Goal: Task Accomplishment & Management: Use online tool/utility

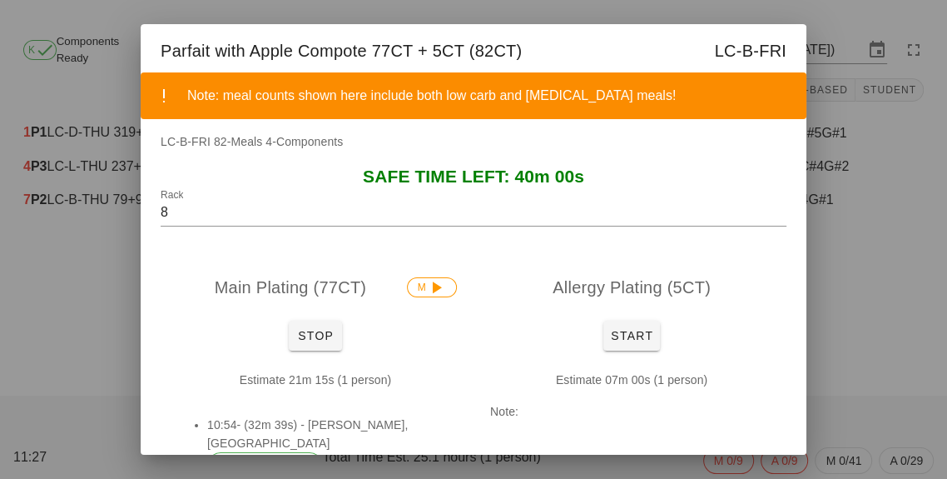
scroll to position [52, 0]
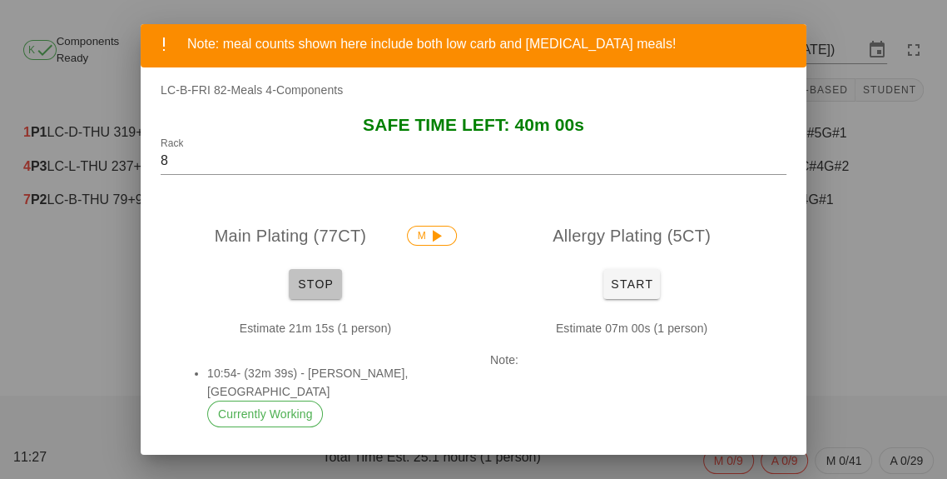
click at [307, 292] on button "Stop" at bounding box center [315, 284] width 53 height 30
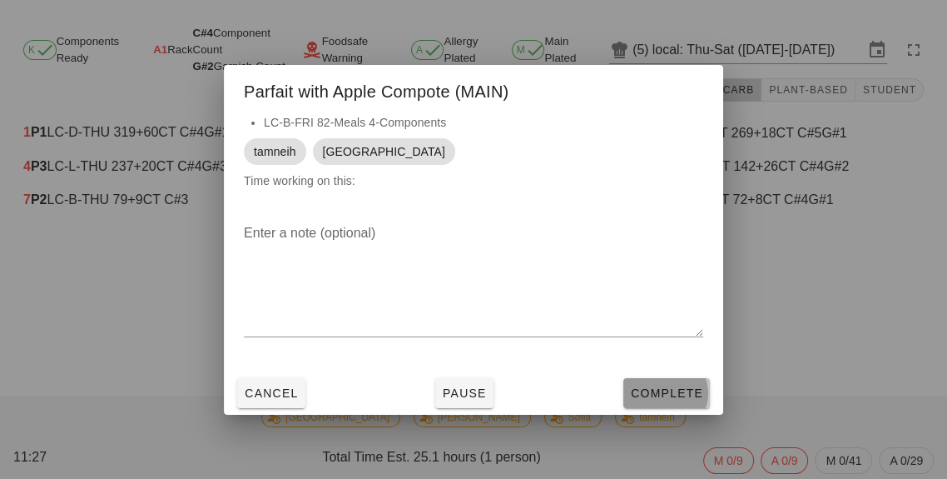
click at [666, 393] on span "Complete" at bounding box center [666, 392] width 73 height 13
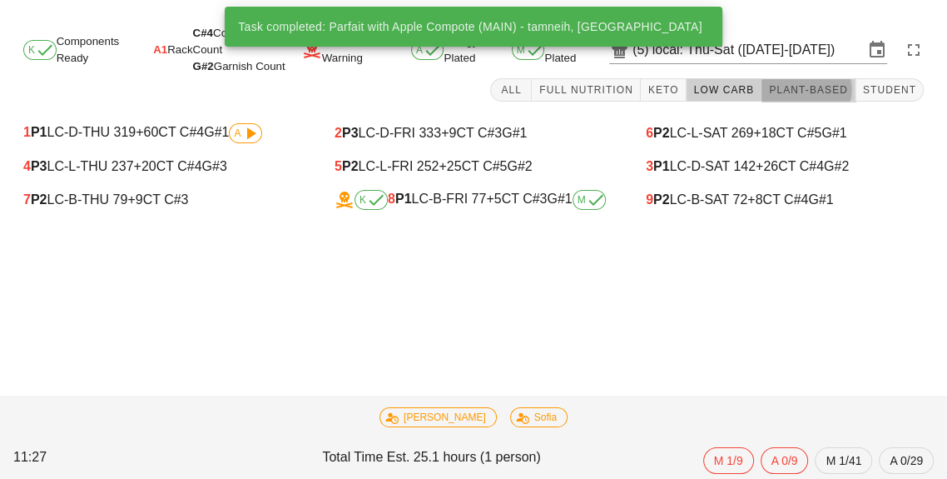
click at [805, 91] on span "Plant-Based" at bounding box center [808, 90] width 80 height 12
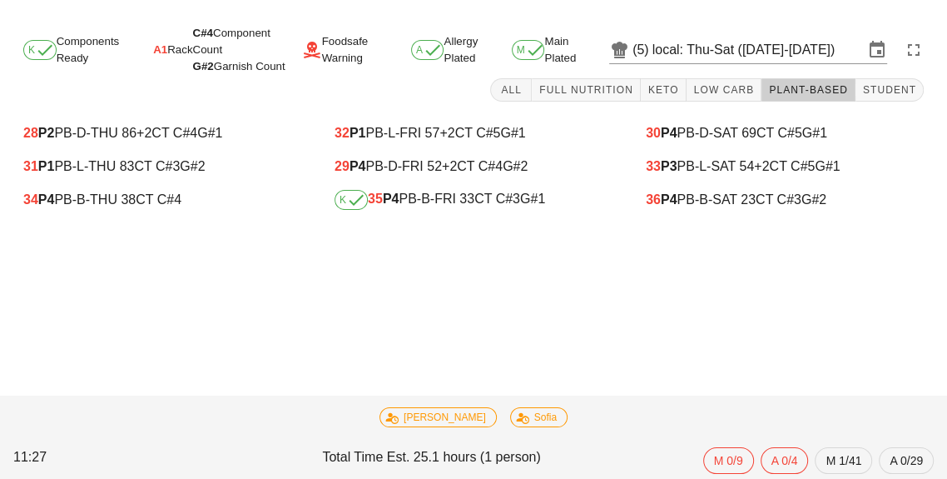
click at [435, 196] on div "K 35 P4 PB-B-FRI 33 CT C#3 G#1" at bounding box center [474, 200] width 278 height 20
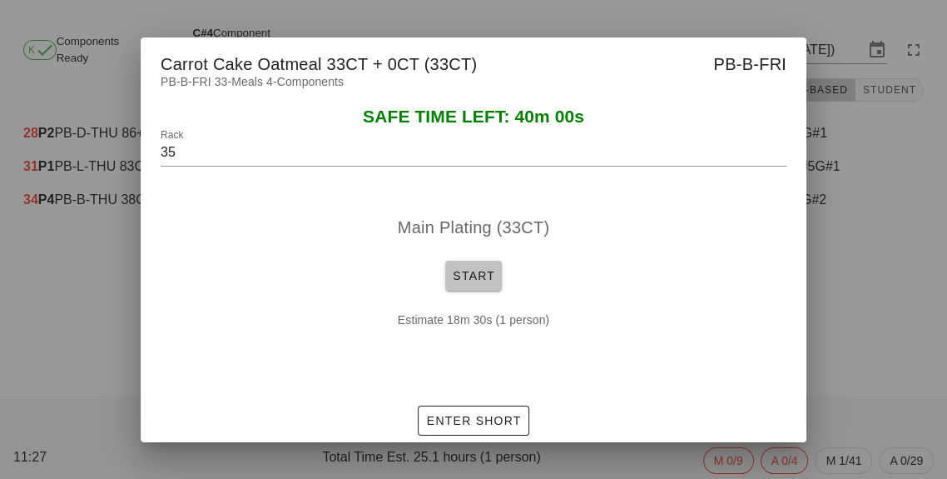
click at [460, 286] on button "Start" at bounding box center [473, 276] width 57 height 30
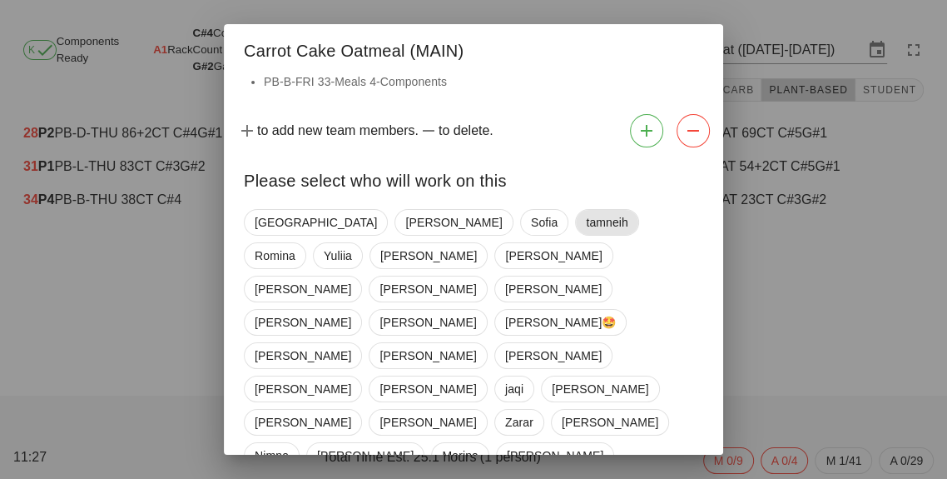
click at [586, 225] on span "tamneih" at bounding box center [607, 222] width 42 height 25
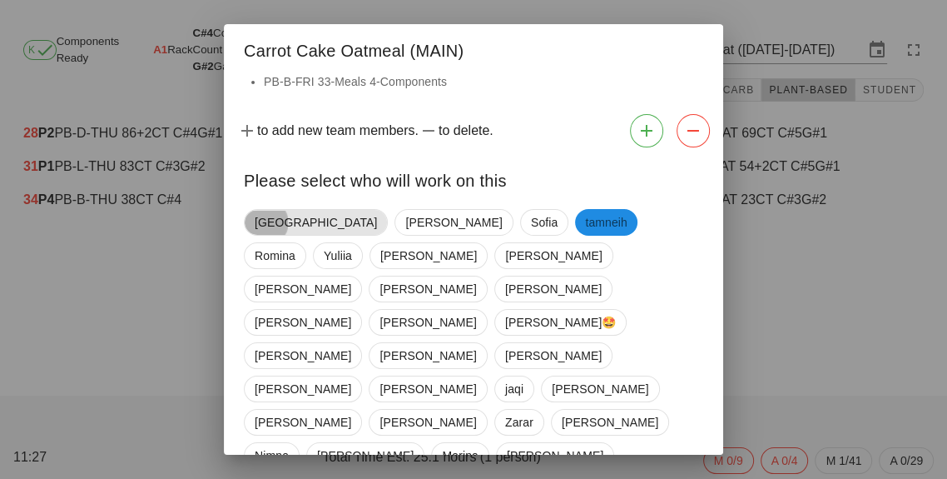
click at [271, 233] on span "[GEOGRAPHIC_DATA]" at bounding box center [316, 222] width 122 height 25
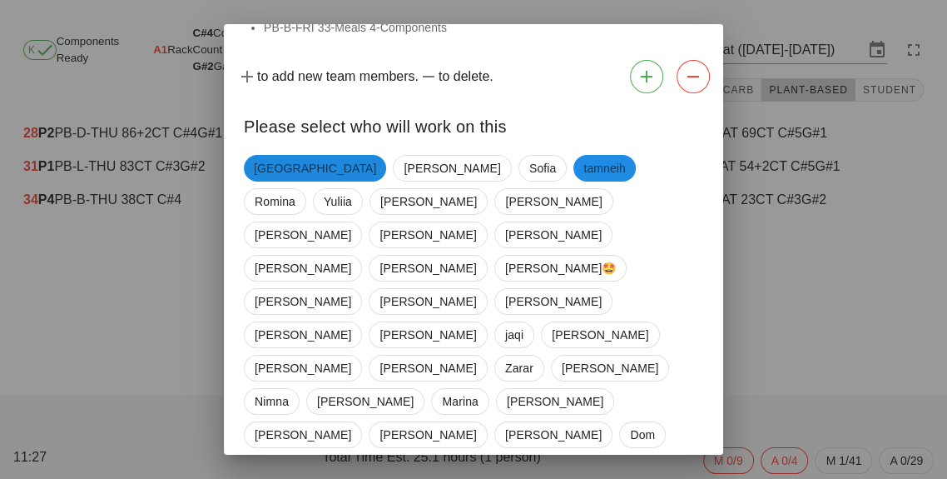
scroll to position [80, 0]
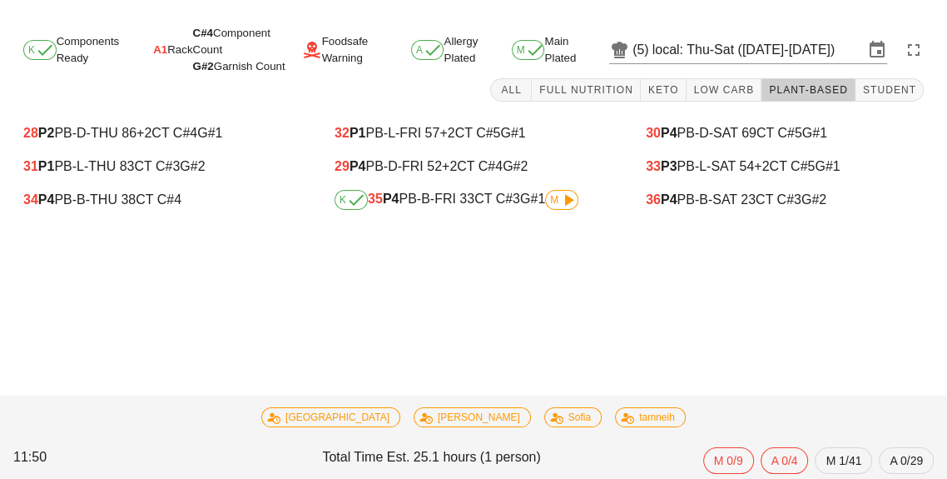
click at [525, 201] on span "G#1" at bounding box center [532, 198] width 25 height 14
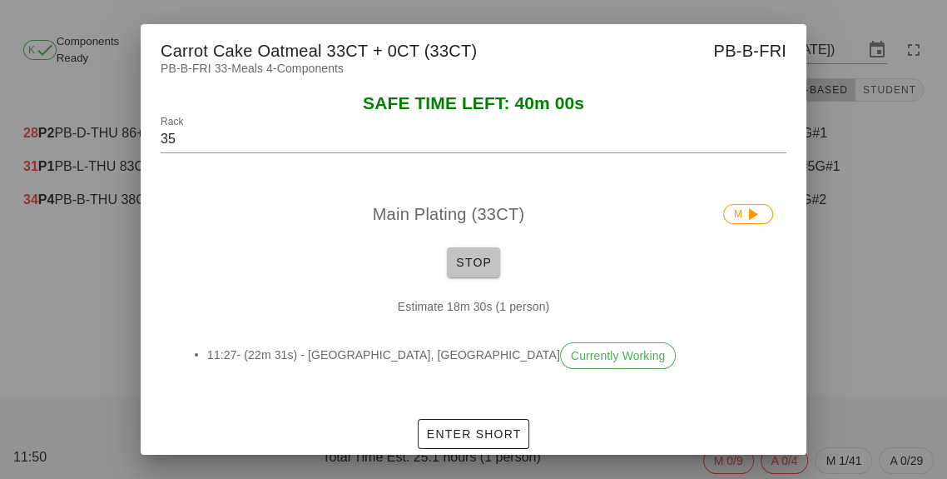
click at [479, 247] on button "Stop" at bounding box center [473, 262] width 53 height 30
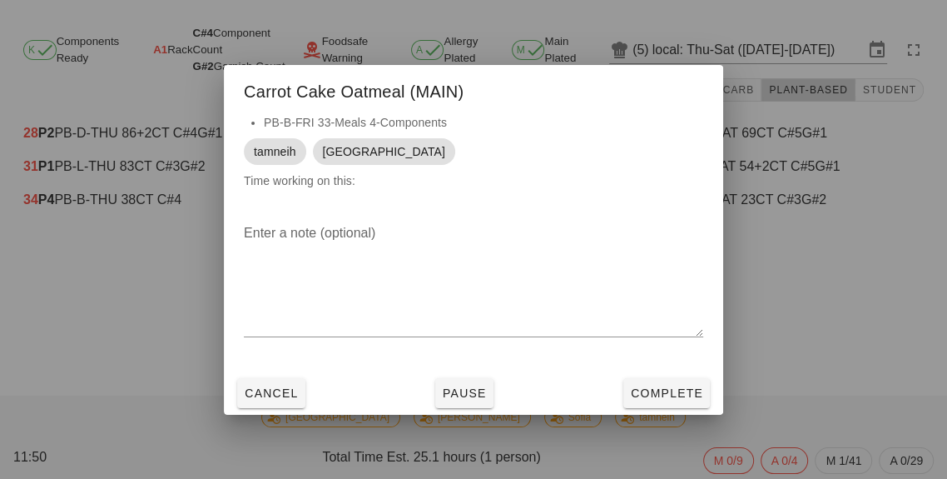
click at [659, 355] on div at bounding box center [474, 349] width 460 height 12
click at [648, 408] on button "Complete" at bounding box center [667, 393] width 87 height 30
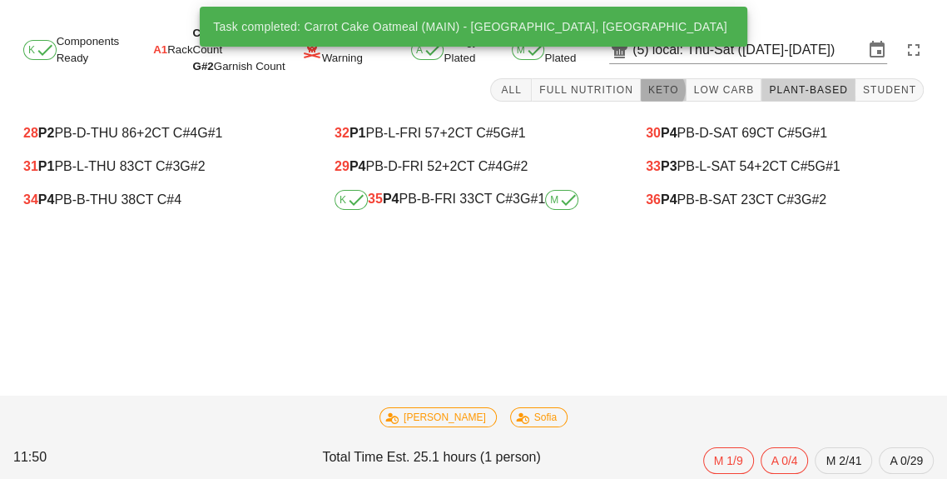
click at [677, 92] on span "Keto" at bounding box center [664, 90] width 32 height 12
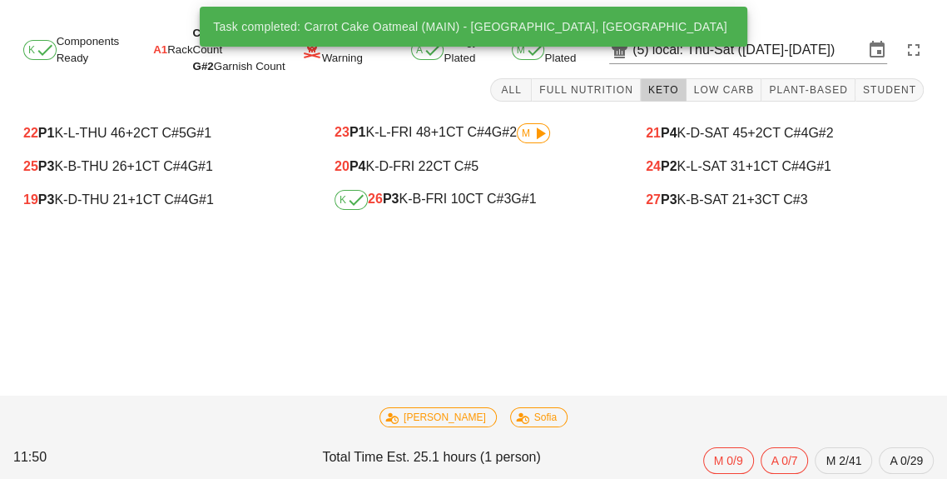
click at [495, 195] on div "K 26 P3 K-B-FRI 10 CT C#3 G#1" at bounding box center [474, 200] width 278 height 20
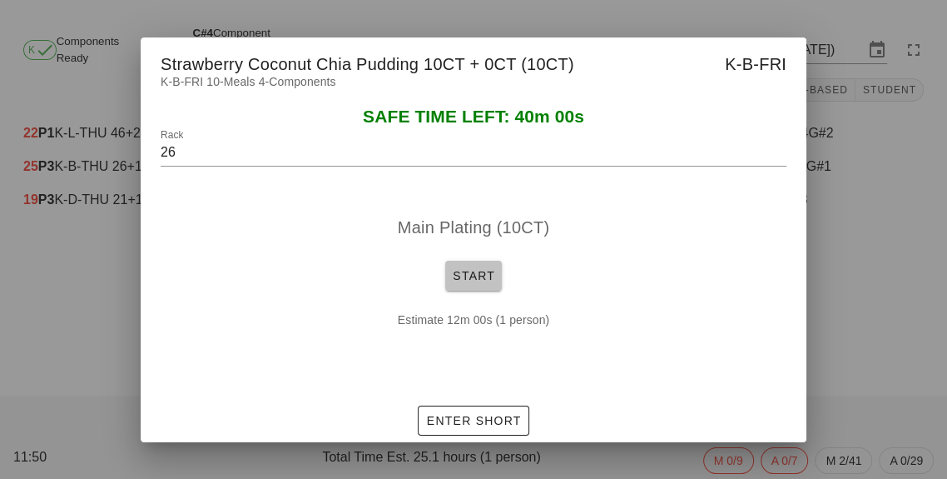
click at [467, 291] on button "Start" at bounding box center [473, 276] width 57 height 30
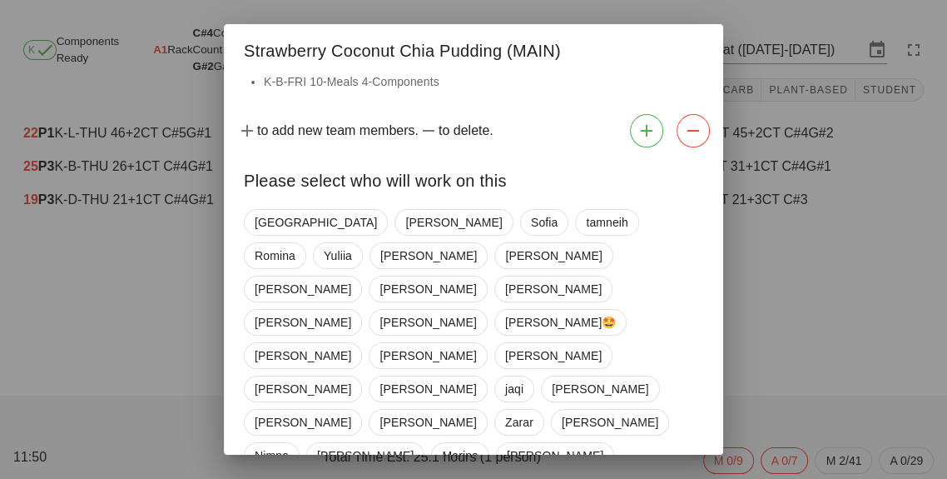
click at [266, 202] on div "Please select who will work on this" at bounding box center [473, 178] width 499 height 48
click at [274, 202] on div "Please select who will work on this" at bounding box center [473, 178] width 499 height 48
click at [264, 228] on span "[GEOGRAPHIC_DATA]" at bounding box center [316, 222] width 122 height 25
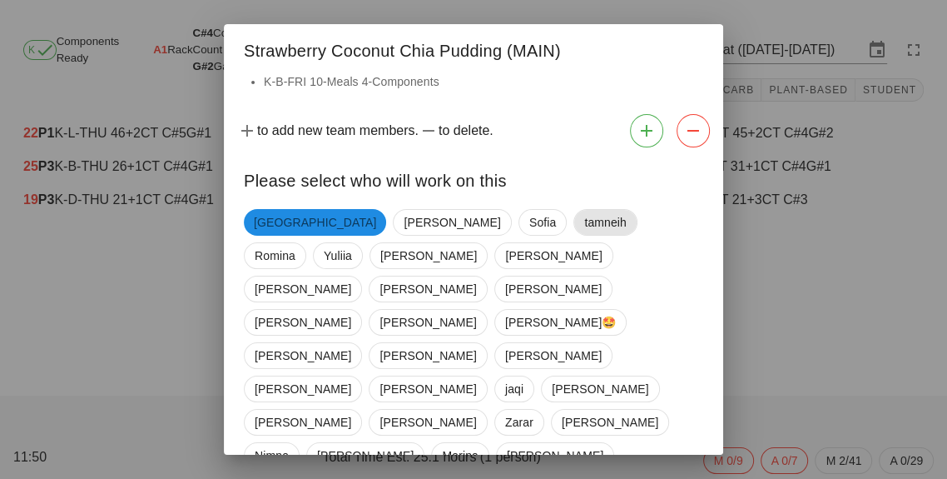
click at [584, 217] on span "tamneih" at bounding box center [605, 222] width 42 height 25
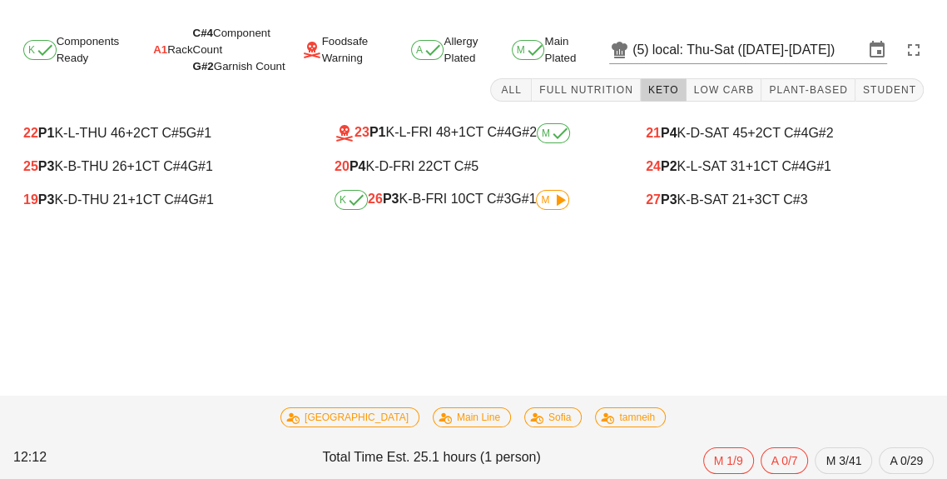
click at [547, 197] on span "M" at bounding box center [552, 200] width 23 height 10
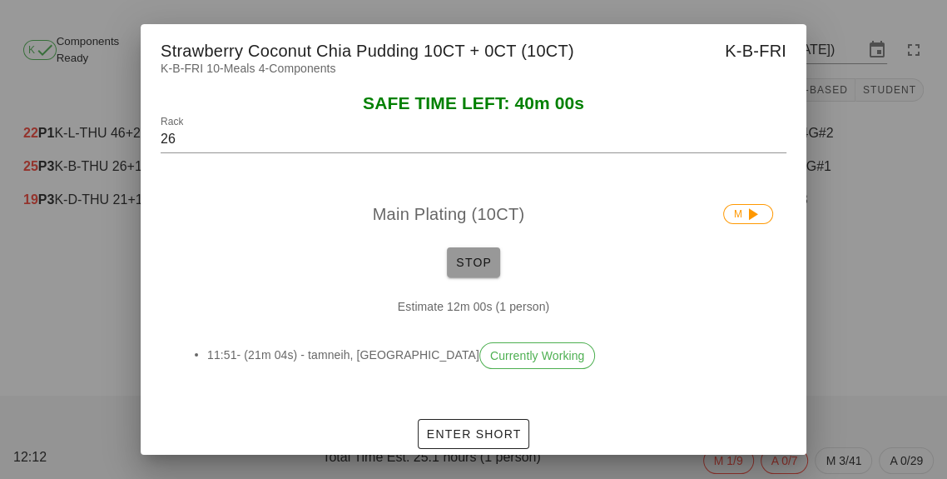
click at [461, 269] on span "Stop" at bounding box center [474, 262] width 40 height 13
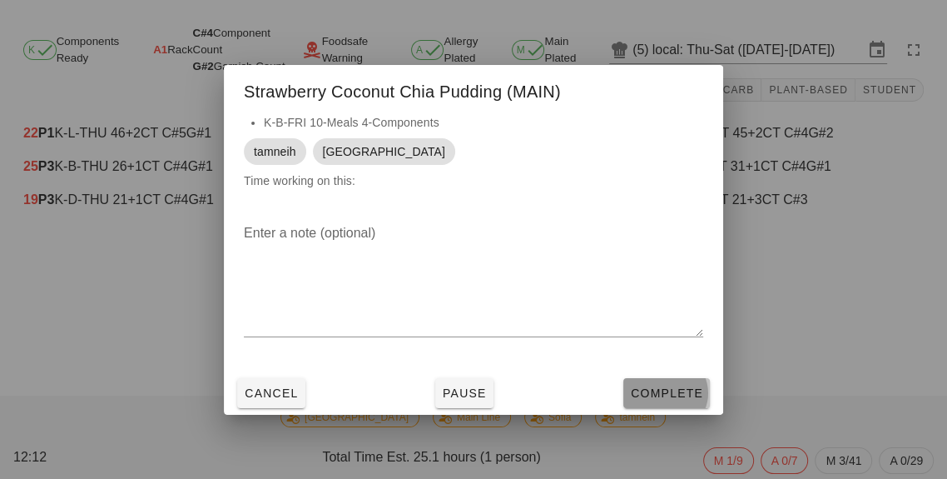
click at [673, 400] on span "Complete" at bounding box center [666, 392] width 73 height 13
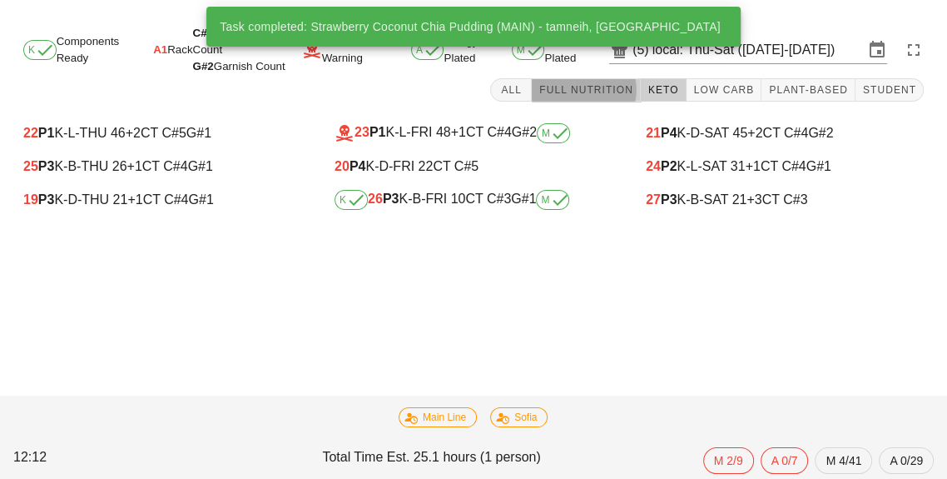
click at [590, 87] on span "Full Nutrition" at bounding box center [586, 90] width 95 height 12
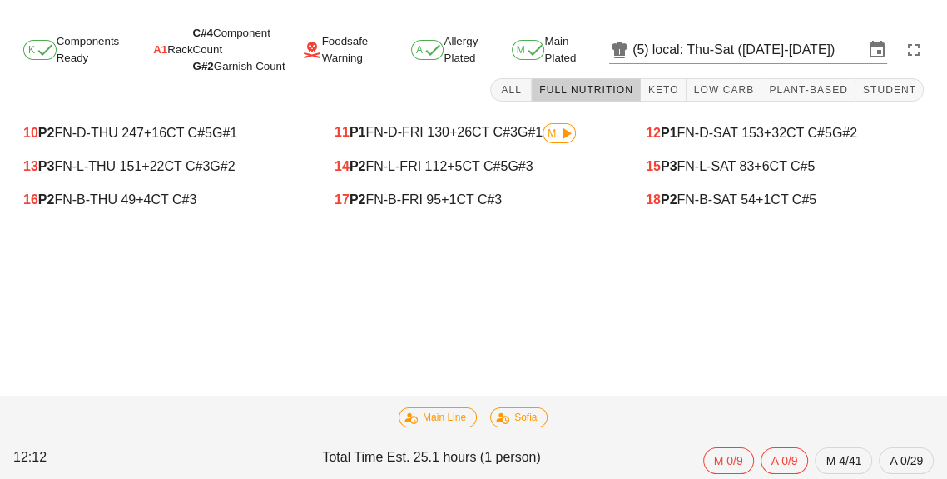
click at [420, 206] on div "17 P2 FN-B-FRI 95 +1 CT C#3" at bounding box center [474, 199] width 278 height 15
type input "17"
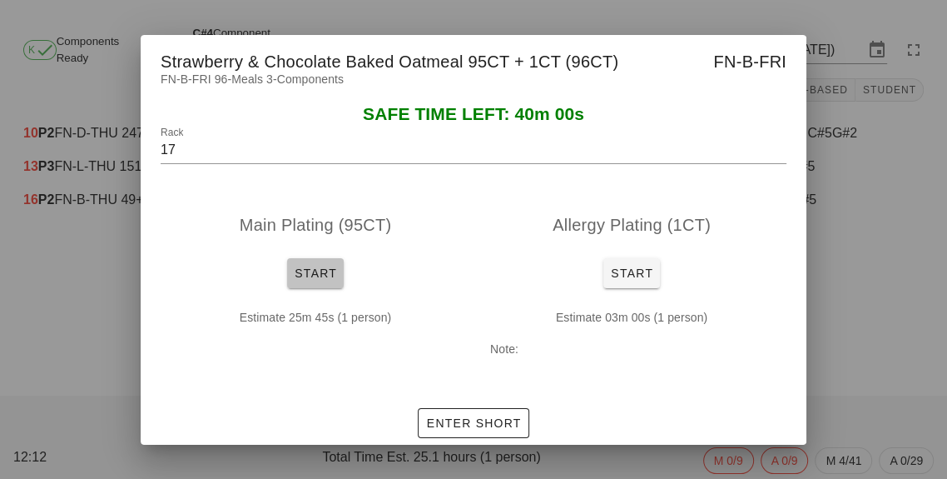
click at [310, 280] on span "Start" at bounding box center [315, 272] width 43 height 13
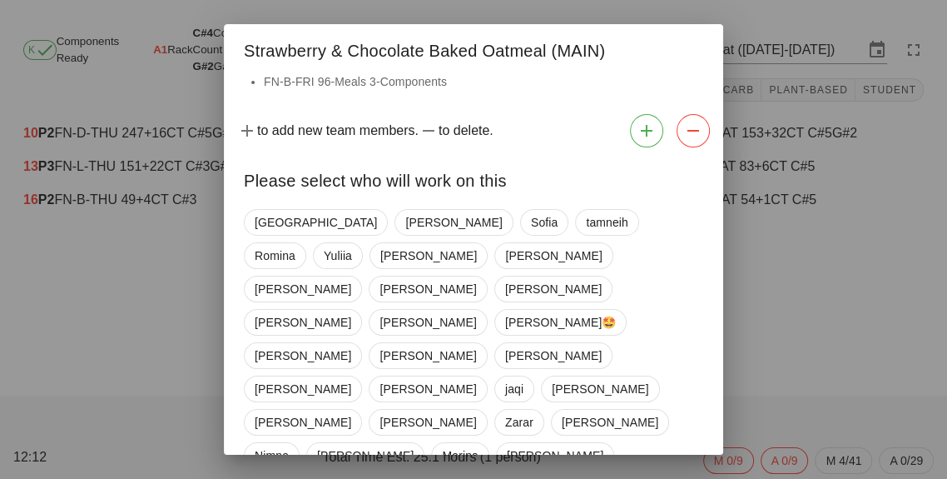
click at [245, 215] on div "[DEMOGRAPHIC_DATA] [PERSON_NAME] [PERSON_NAME] [PERSON_NAME] [PERSON_NAME] [PER…" at bounding box center [474, 455] width 460 height 506
click at [256, 223] on span "[GEOGRAPHIC_DATA]" at bounding box center [316, 222] width 122 height 25
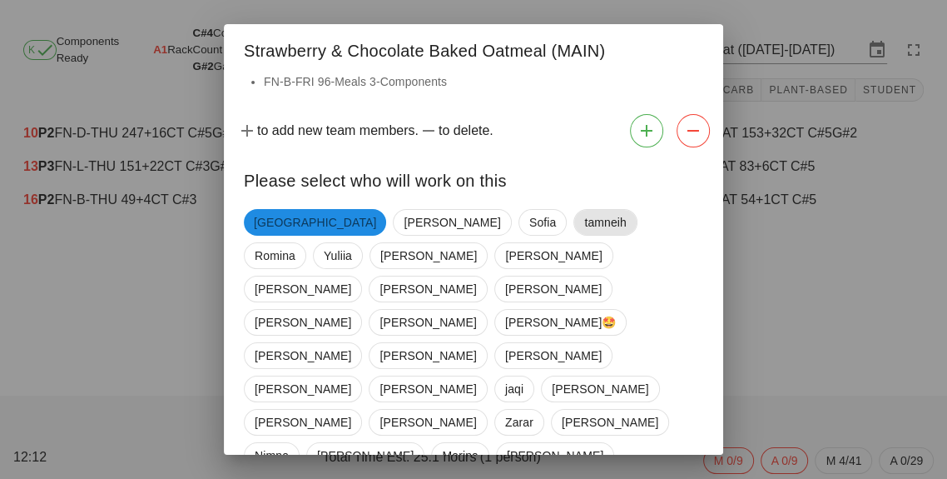
click at [584, 220] on span "tamneih" at bounding box center [605, 222] width 42 height 25
